Goal: Find specific page/section: Find specific page/section

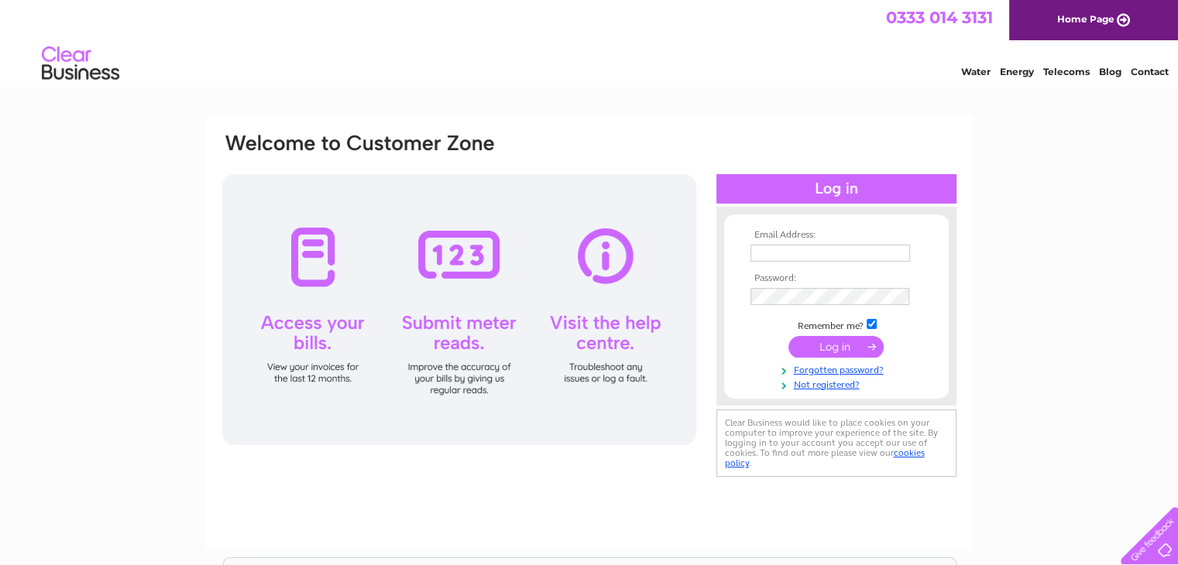
type input "a.alanlambert@gmail.com"
click at [840, 347] on input "submit" at bounding box center [835, 347] width 95 height 22
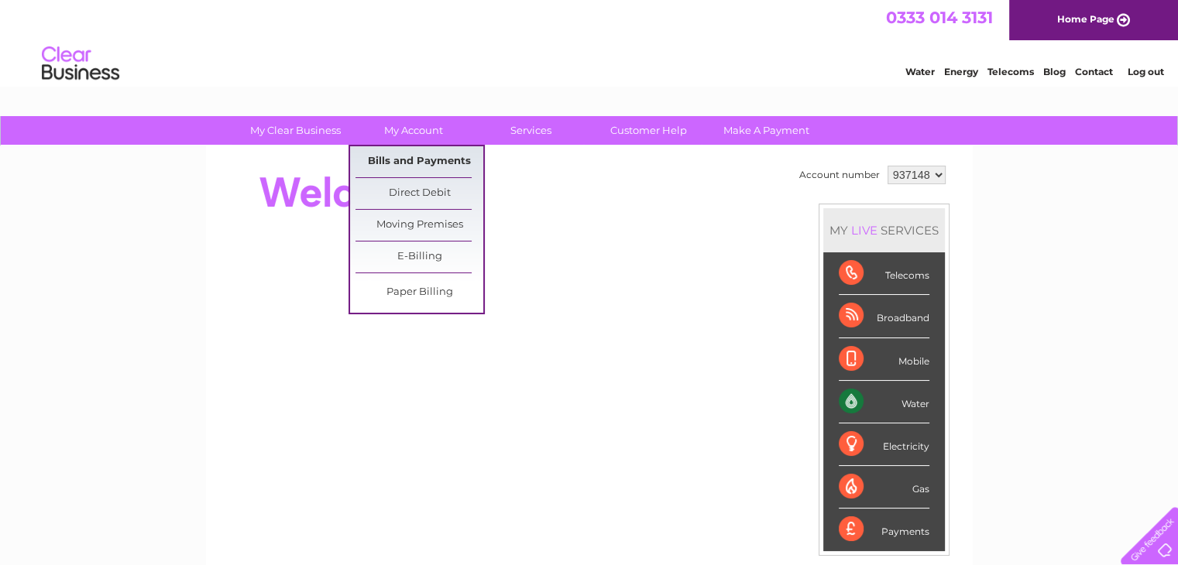
click at [417, 162] on link "Bills and Payments" at bounding box center [419, 161] width 128 height 31
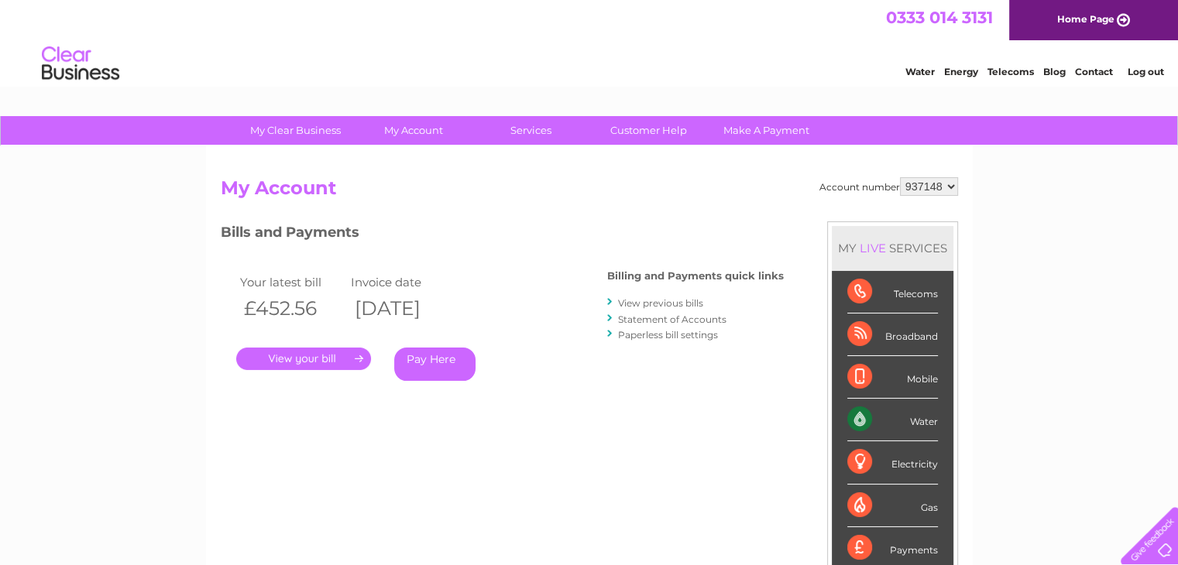
click at [325, 361] on link "." at bounding box center [303, 359] width 135 height 22
